Goal: Task Accomplishment & Management: Manage account settings

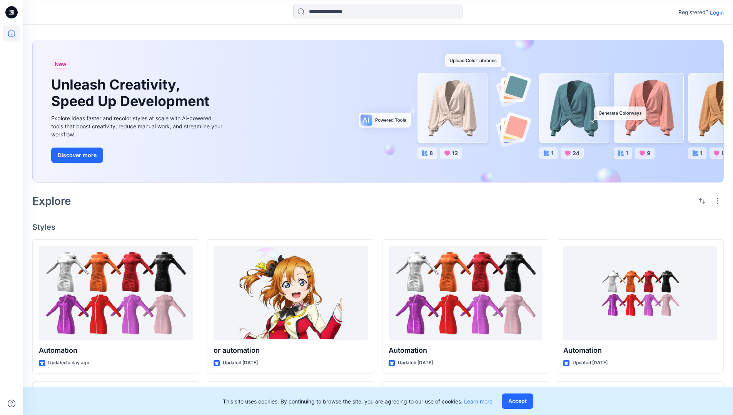
click at [715, 12] on p "Login" at bounding box center [717, 12] width 14 height 8
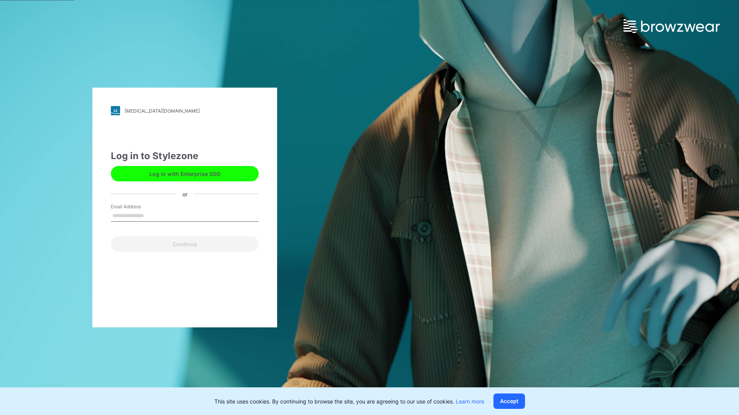
click at [152, 215] on input "Email Address" at bounding box center [185, 216] width 148 height 12
type input "**********"
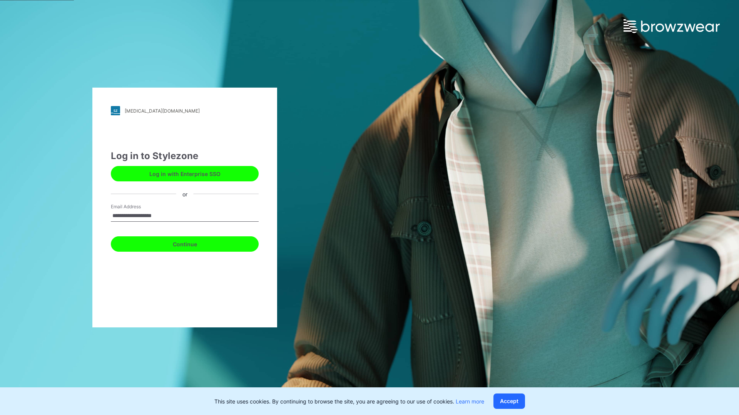
click at [193, 243] on button "Continue" at bounding box center [185, 244] width 148 height 15
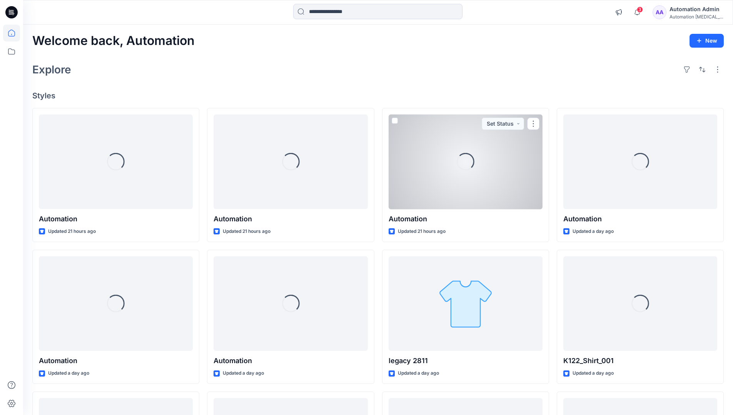
click at [15, 33] on icon at bounding box center [11, 33] width 7 height 7
click at [14, 54] on icon at bounding box center [11, 51] width 17 height 17
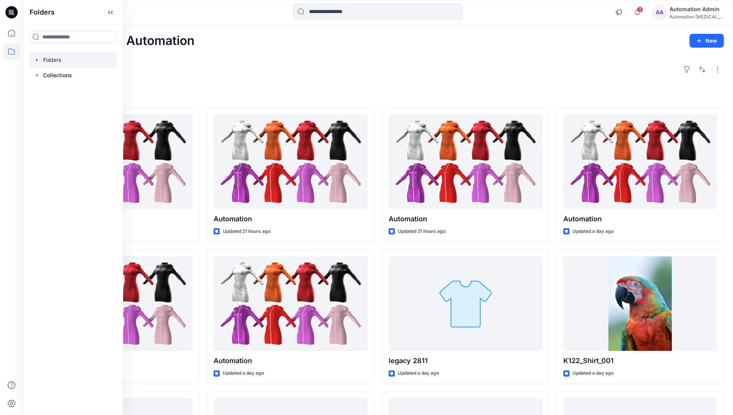
click at [50, 60] on div at bounding box center [73, 59] width 88 height 15
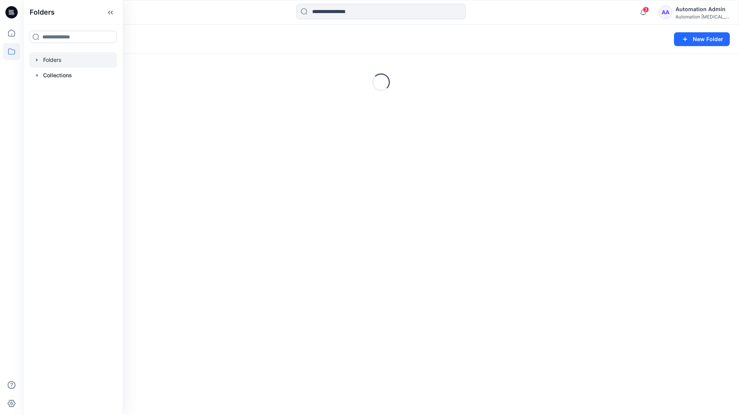
click at [410, 269] on div "Folders New Folder Loading..." at bounding box center [381, 220] width 716 height 391
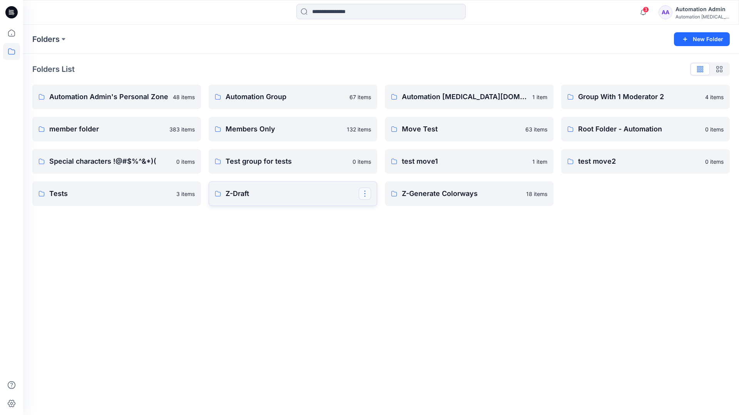
click at [365, 195] on button "button" at bounding box center [365, 194] width 12 height 12
click at [379, 212] on p "Edit" at bounding box center [379, 212] width 10 height 8
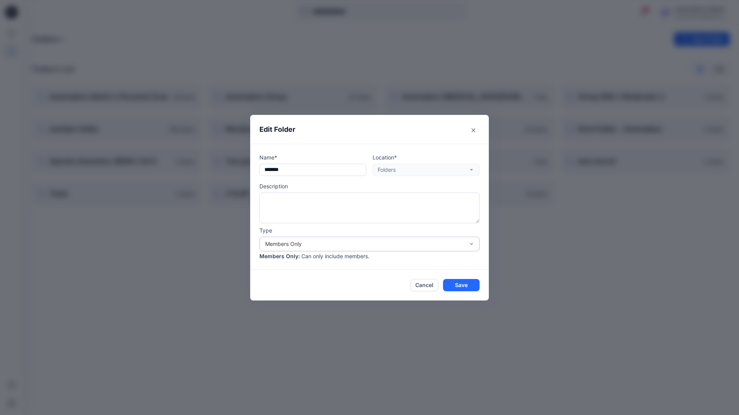
click at [357, 247] on div "Members Only" at bounding box center [364, 244] width 199 height 8
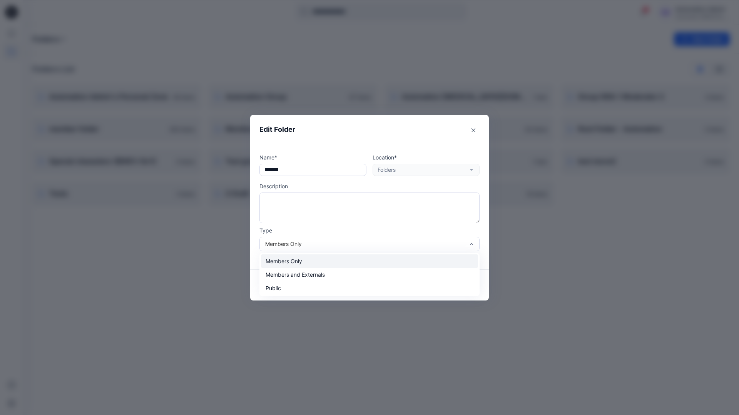
click at [335, 265] on div "Members Only" at bounding box center [369, 261] width 217 height 13
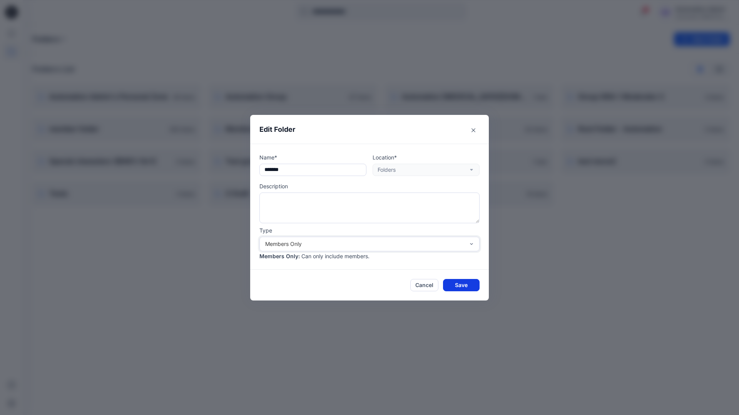
click at [461, 285] on button "Save" at bounding box center [461, 285] width 37 height 12
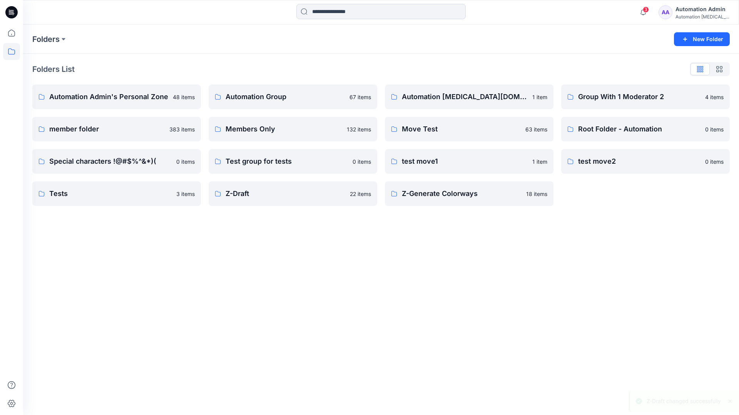
click at [692, 12] on div "Automation Admin" at bounding box center [702, 9] width 54 height 9
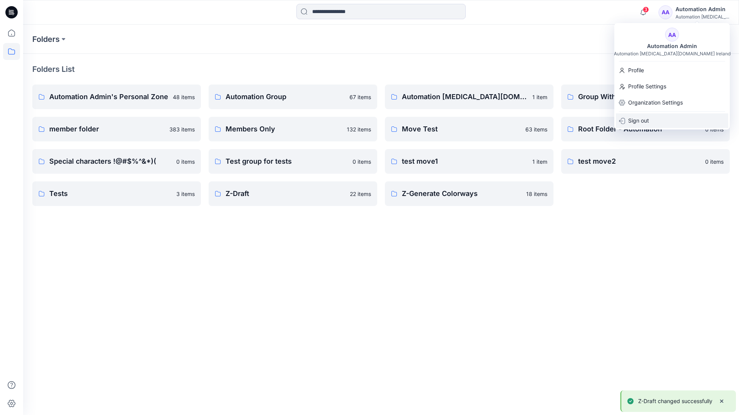
click at [648, 119] on p "Sign out" at bounding box center [638, 120] width 21 height 15
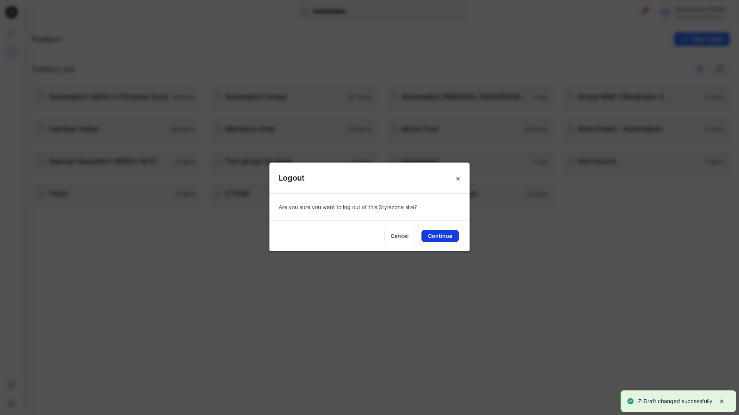
click at [443, 234] on button "Continue" at bounding box center [439, 236] width 37 height 12
